Goal: Find specific page/section: Find specific page/section

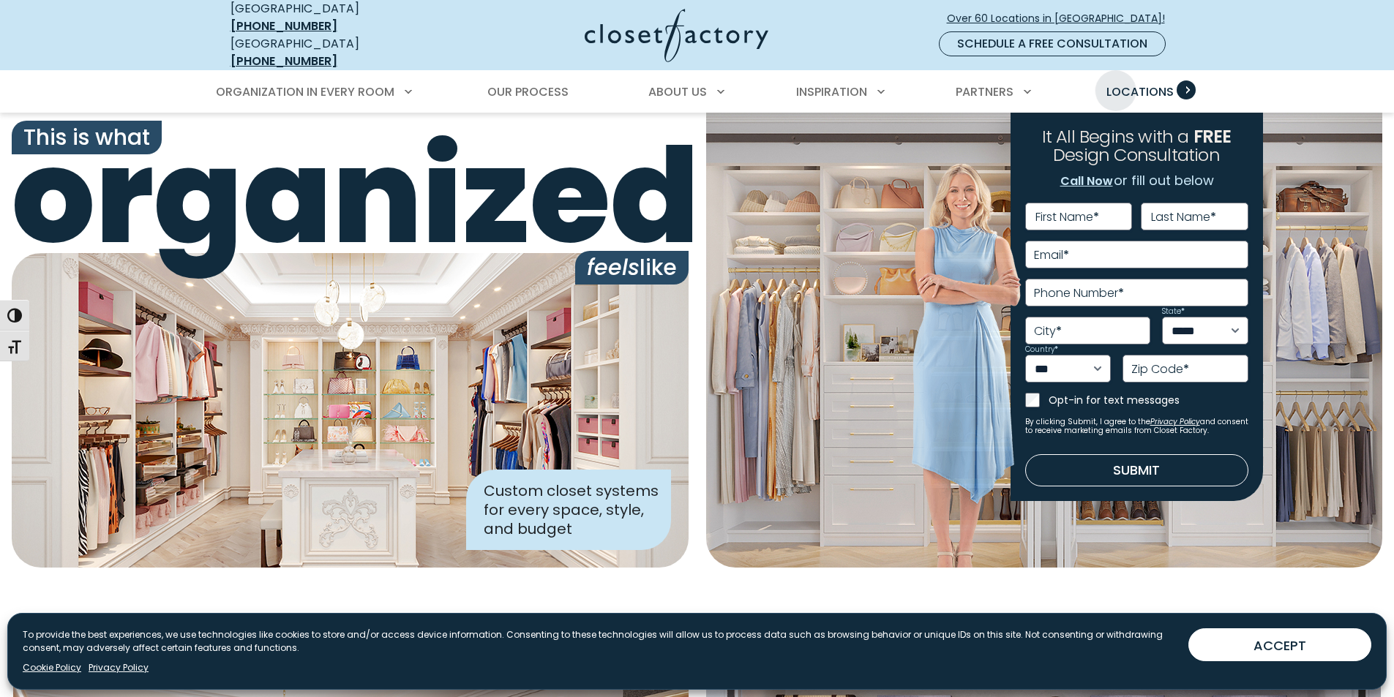
click at [1116, 83] on span "Locations" at bounding box center [1139, 91] width 67 height 17
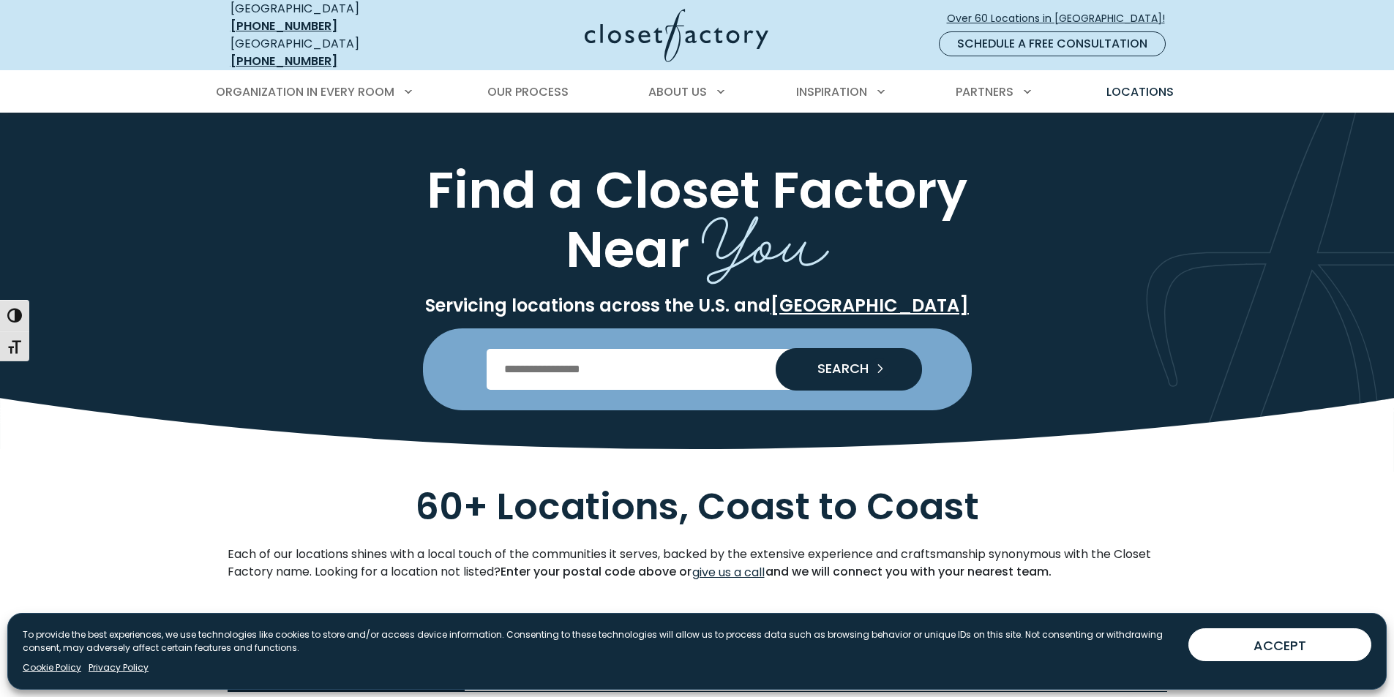
click at [560, 363] on input "Enter Postal Code" at bounding box center [697, 369] width 421 height 41
type input "*****"
click at [776, 348] on button "SEARCH" at bounding box center [849, 369] width 146 height 42
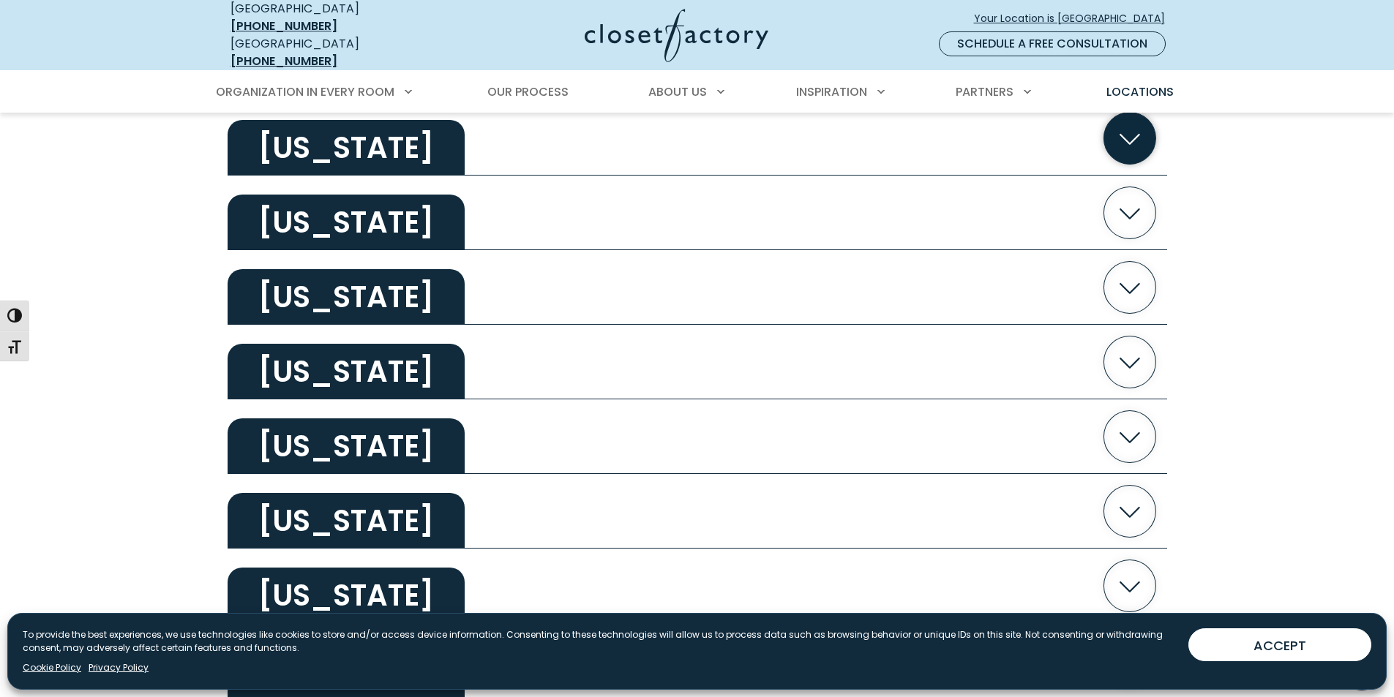
scroll to position [1024, 0]
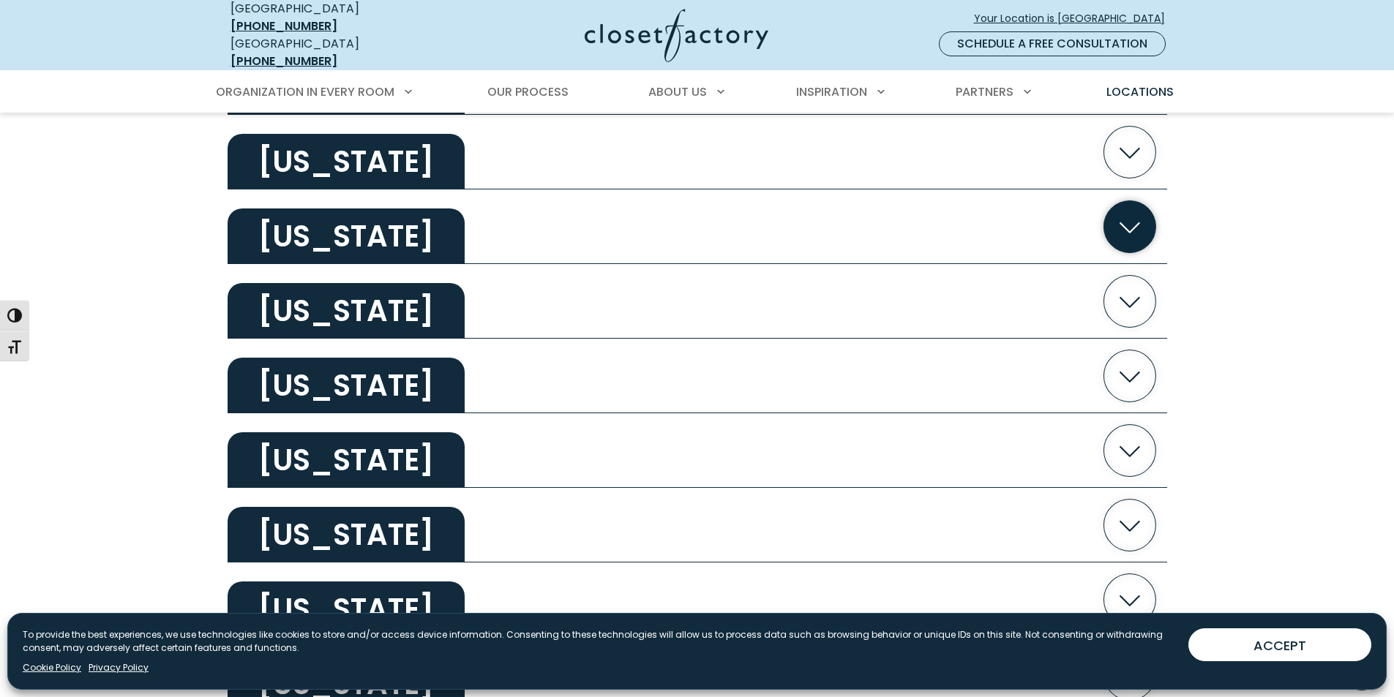
click at [306, 228] on h2 "[US_STATE]" at bounding box center [346, 237] width 237 height 56
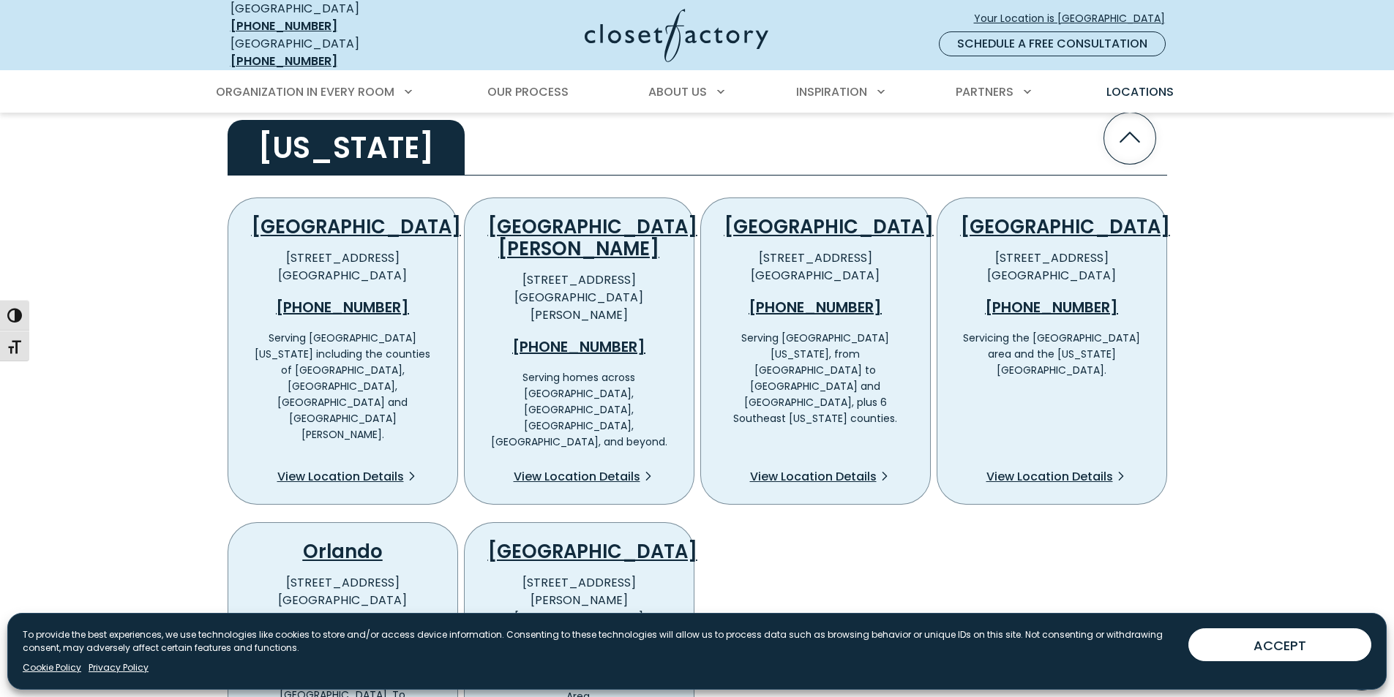
scroll to position [1098, 0]
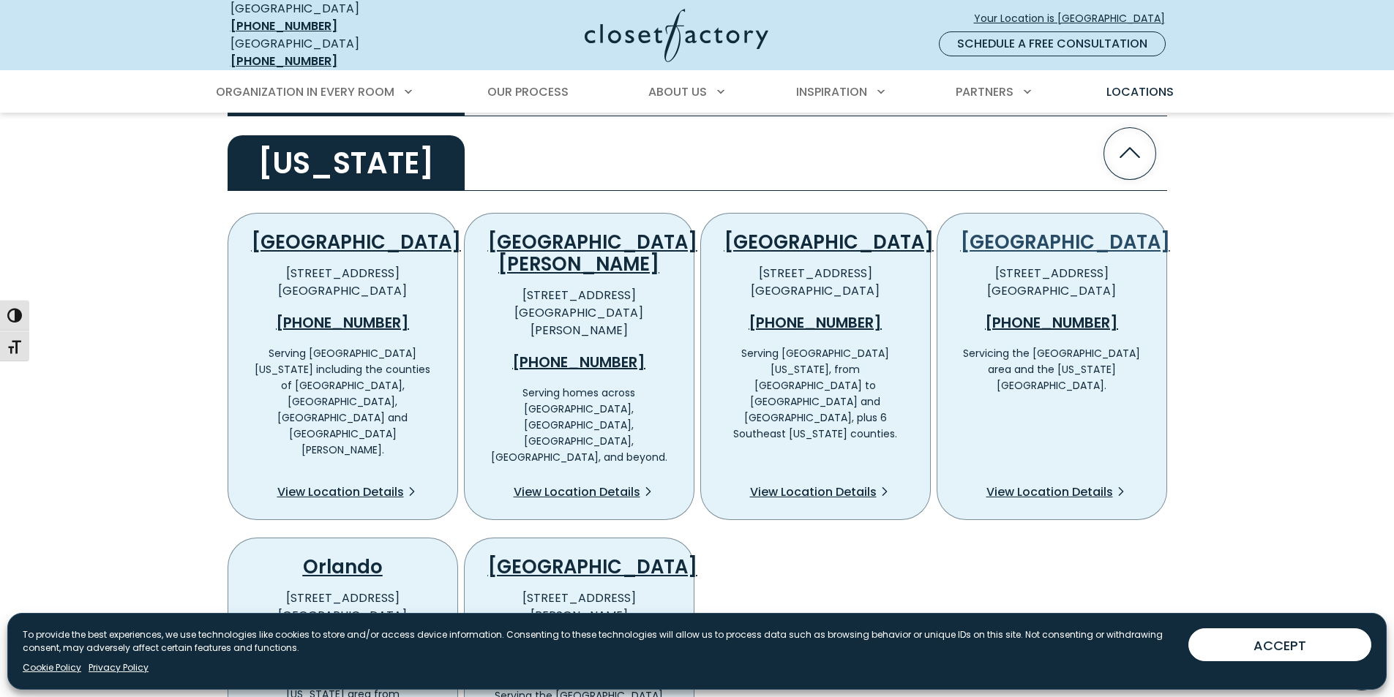
click at [1069, 232] on link "[GEOGRAPHIC_DATA]" at bounding box center [1065, 242] width 209 height 26
